Goal: Transaction & Acquisition: Purchase product/service

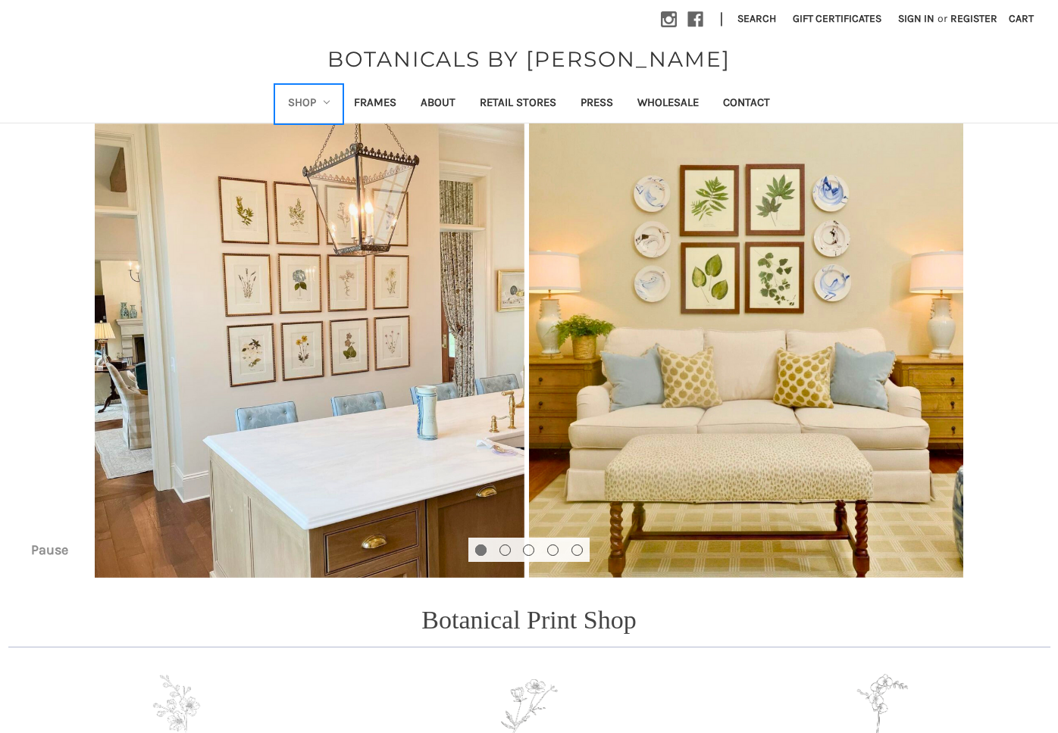
click at [327, 104] on icon "Shop" at bounding box center [327, 102] width 6 height 6
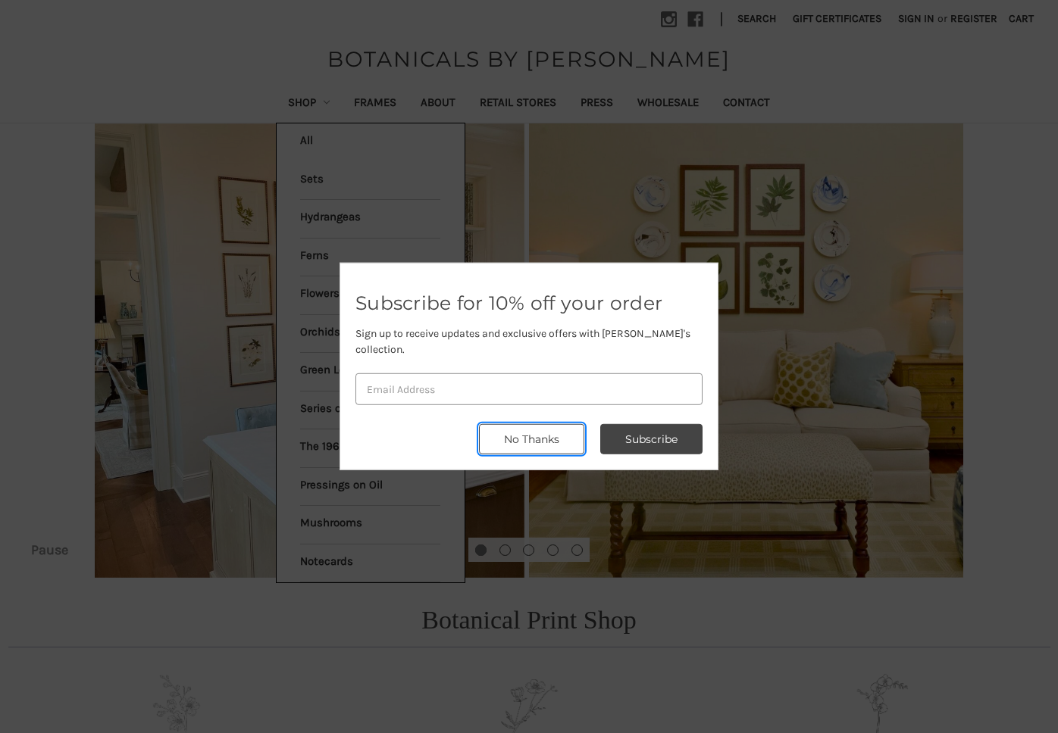
click at [546, 439] on button "No Thanks" at bounding box center [531, 439] width 105 height 30
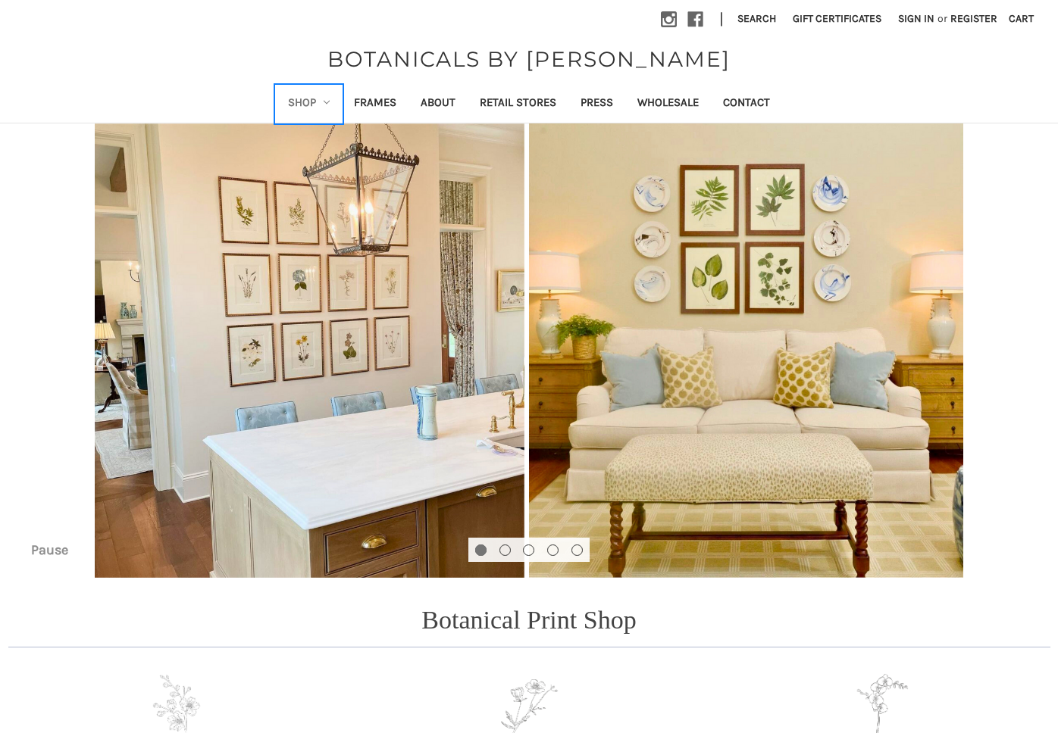
click at [310, 101] on link "Shop" at bounding box center [309, 104] width 67 height 37
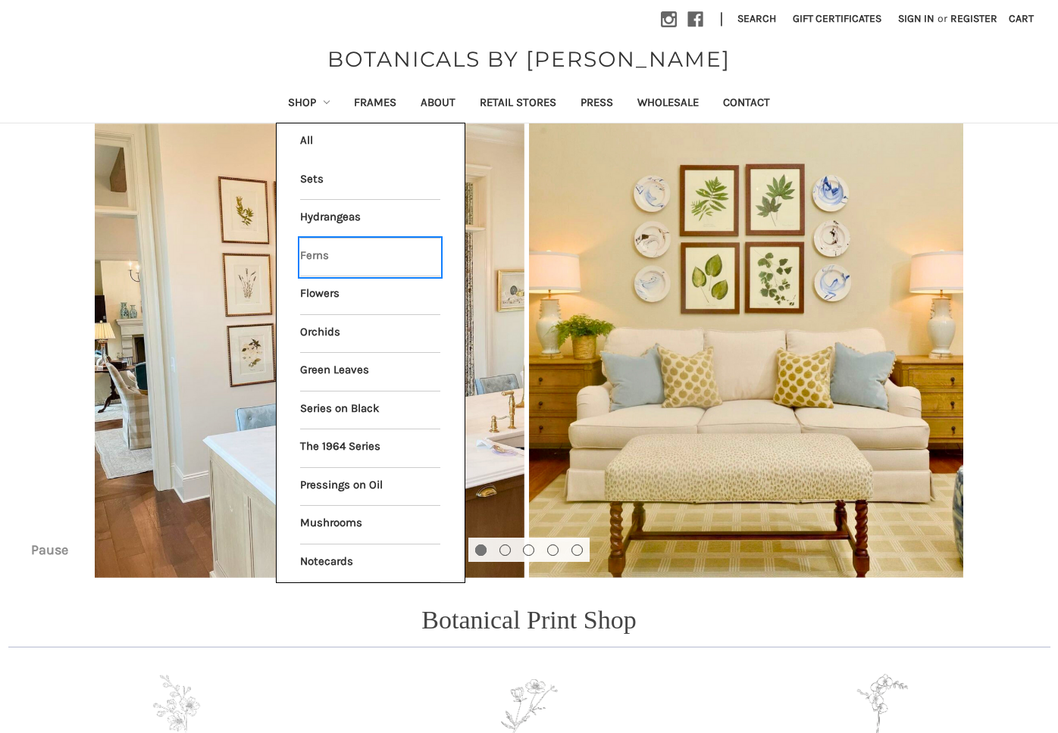
click at [323, 258] on link "Ferns" at bounding box center [370, 258] width 140 height 38
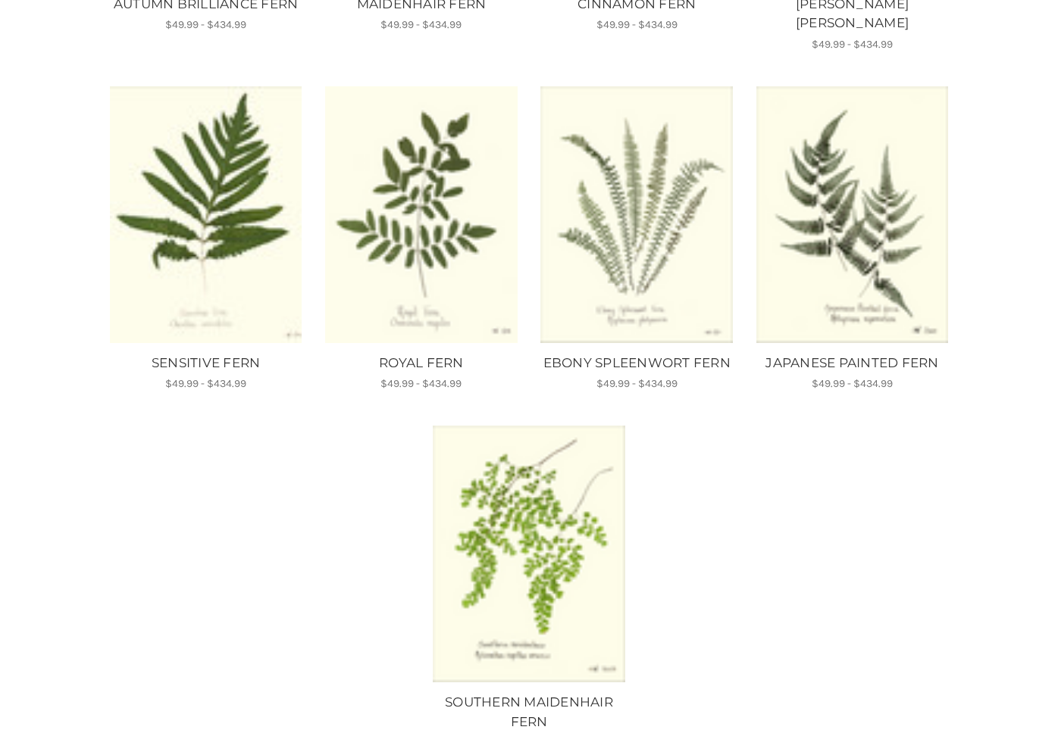
scroll to position [1008, 0]
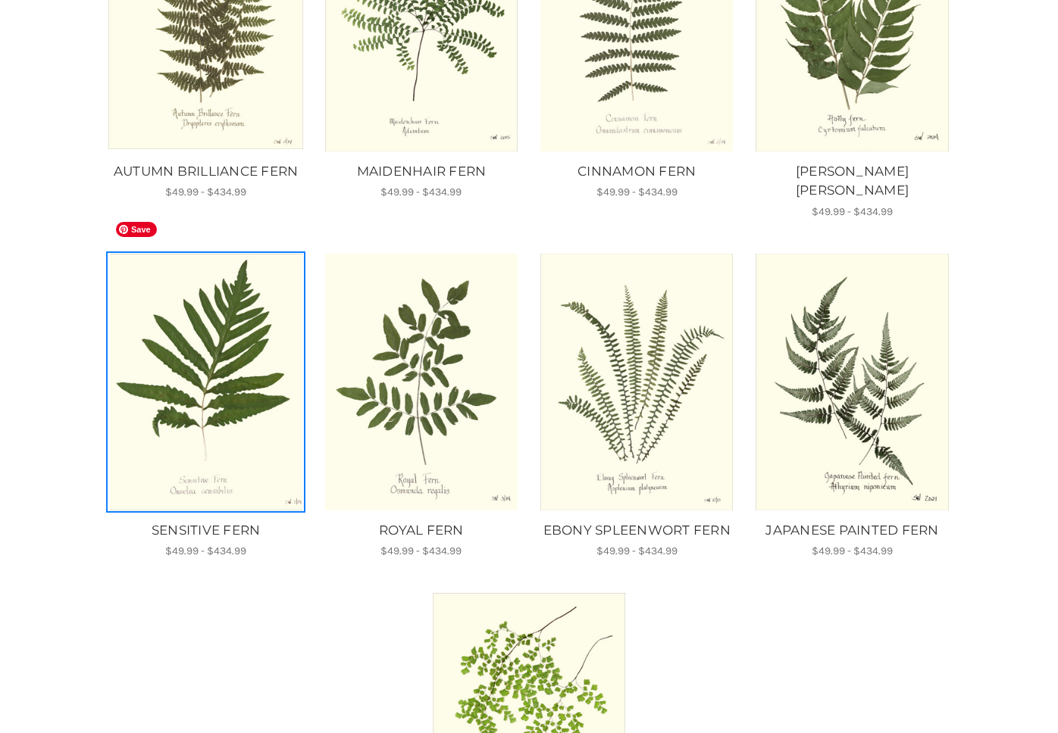
click at [227, 350] on img "SENSITIVE FERN, Price range from $49.99 to $434.99\a\a" at bounding box center [205, 382] width 195 height 257
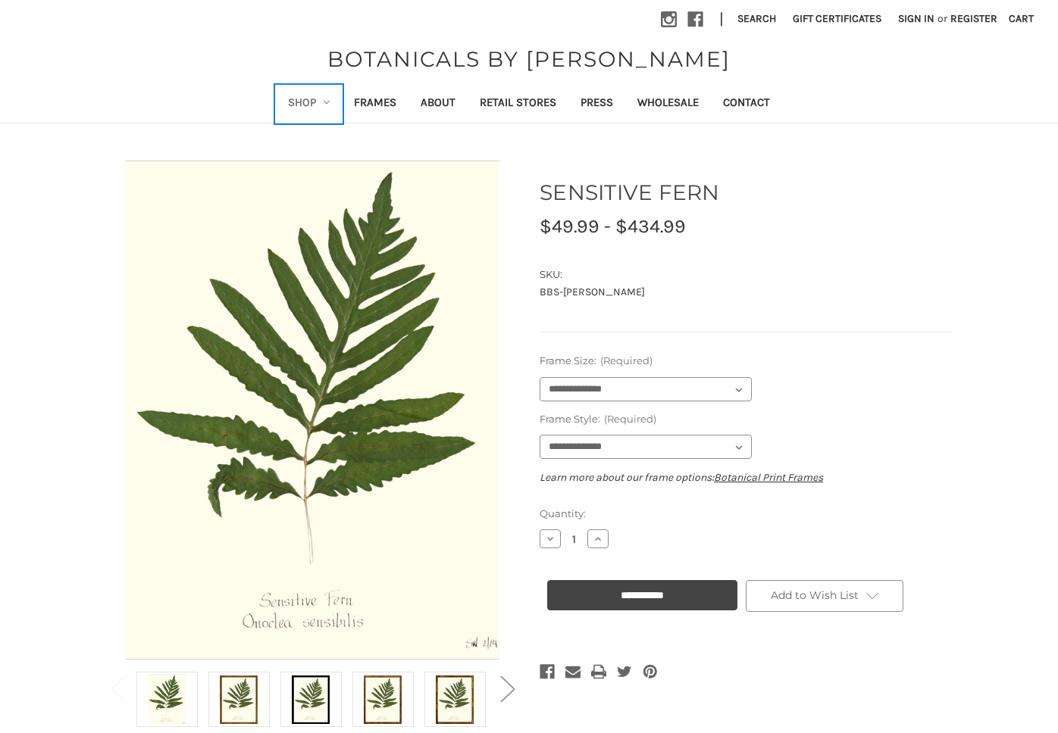
click at [300, 104] on link "Shop" at bounding box center [309, 104] width 67 height 37
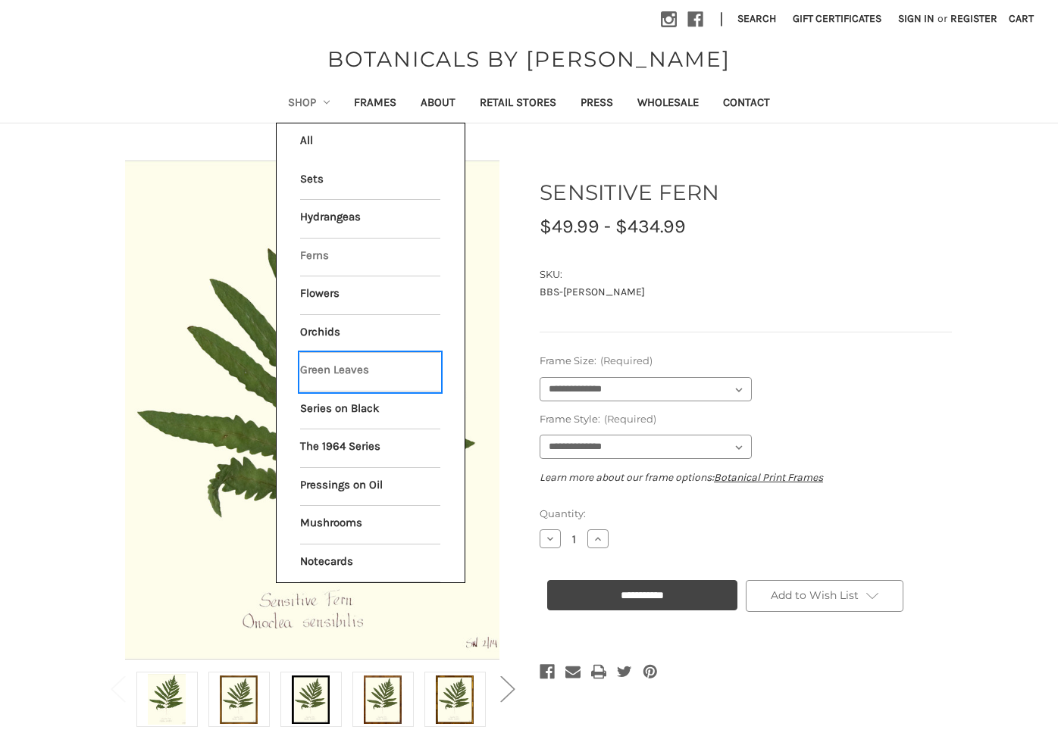
click at [336, 368] on link "Green Leaves" at bounding box center [370, 372] width 140 height 38
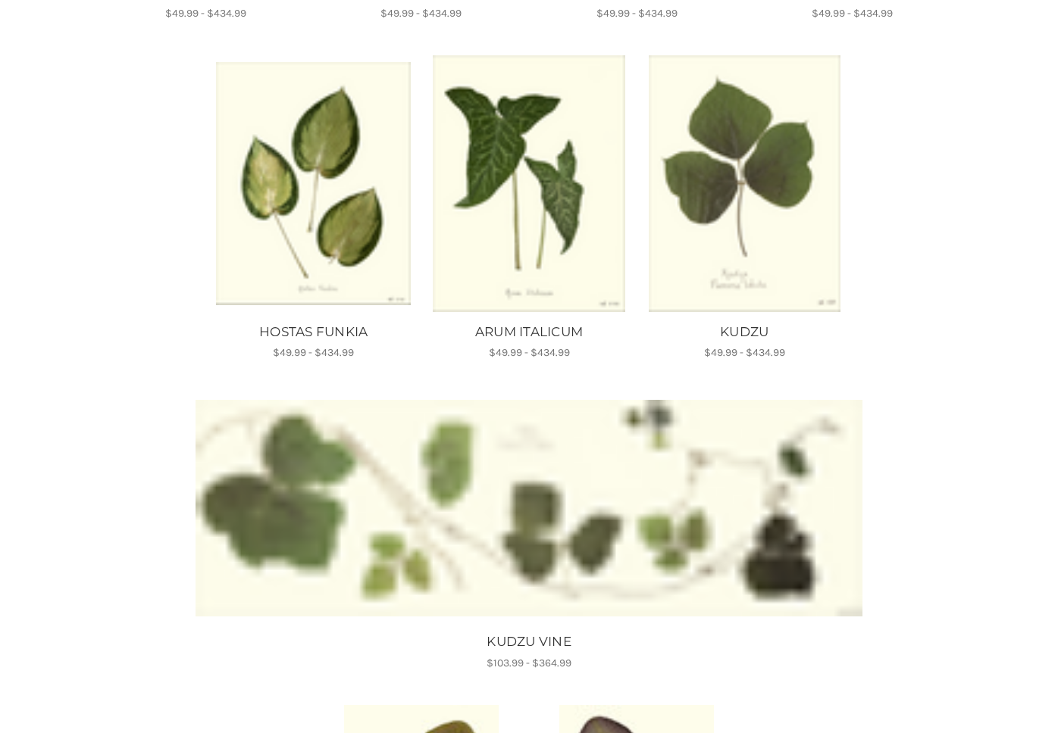
scroll to position [1230, 0]
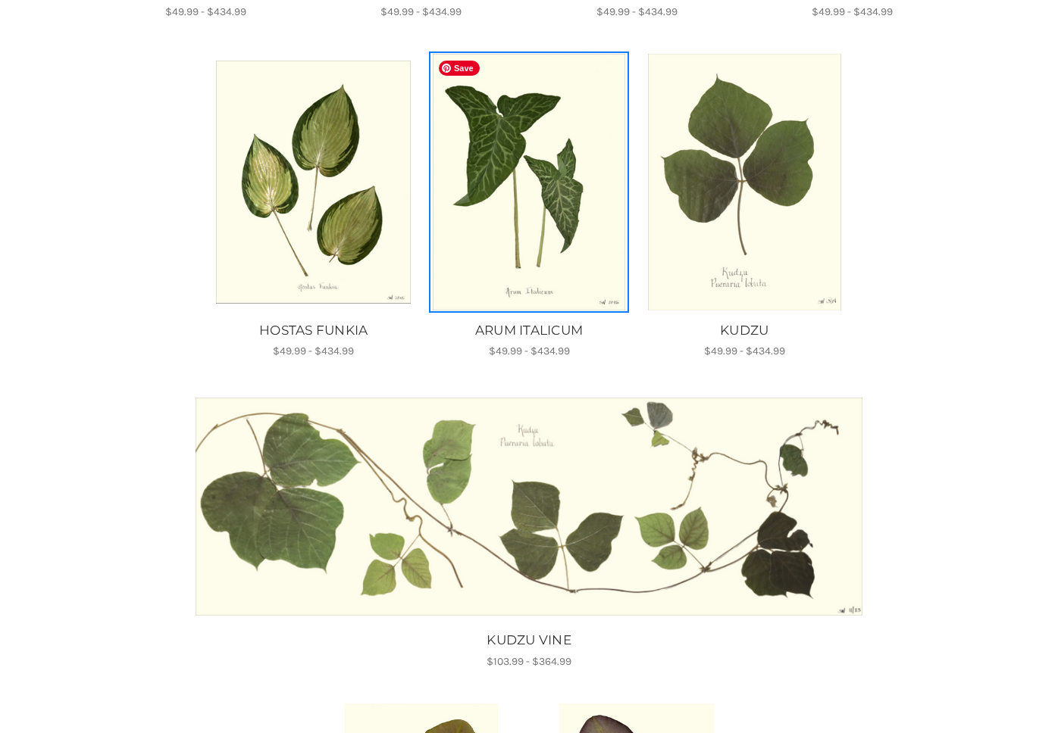
click at [526, 180] on img "ARUM ITALICUM, Price range from $49.99 to $434.99\a\a" at bounding box center [528, 182] width 195 height 257
